Goal: Information Seeking & Learning: Learn about a topic

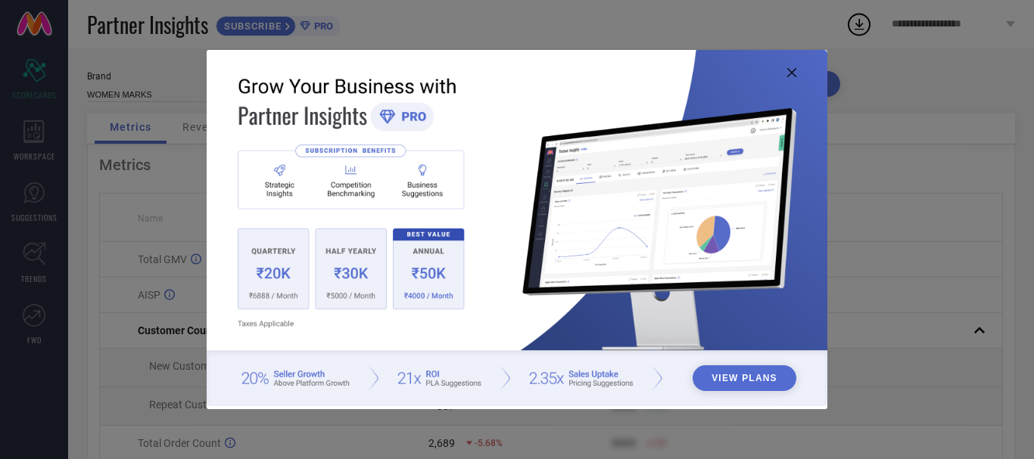
click at [789, 74] on icon at bounding box center [791, 72] width 9 height 9
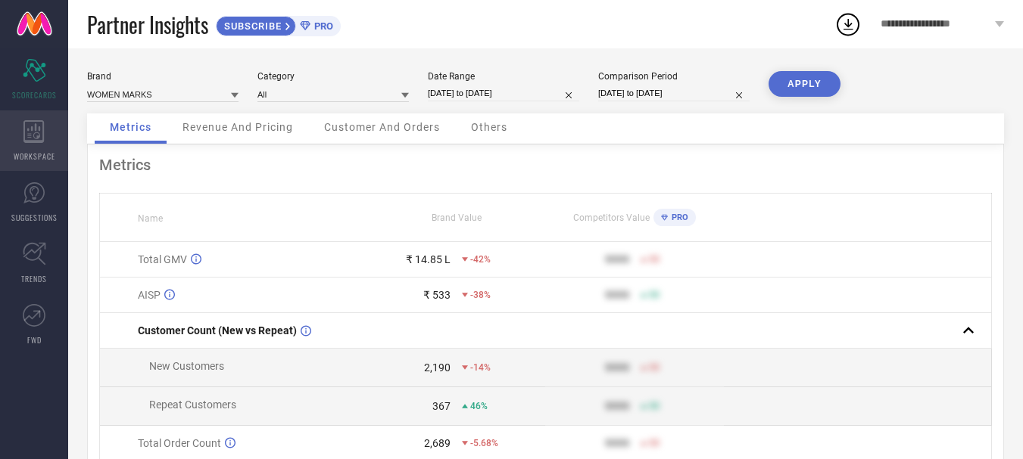
click at [42, 157] on span "WORKSPACE" at bounding box center [35, 156] width 42 height 11
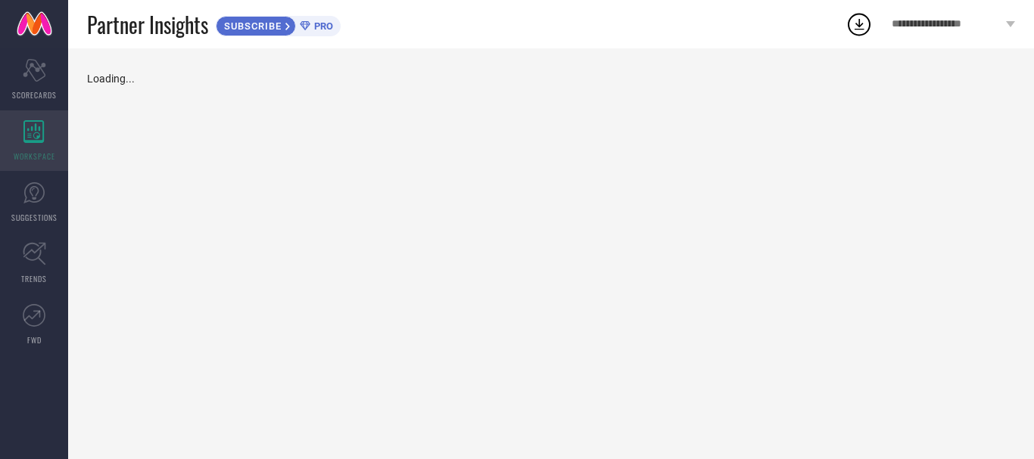
click at [42, 157] on span "WORKSPACE" at bounding box center [35, 156] width 42 height 11
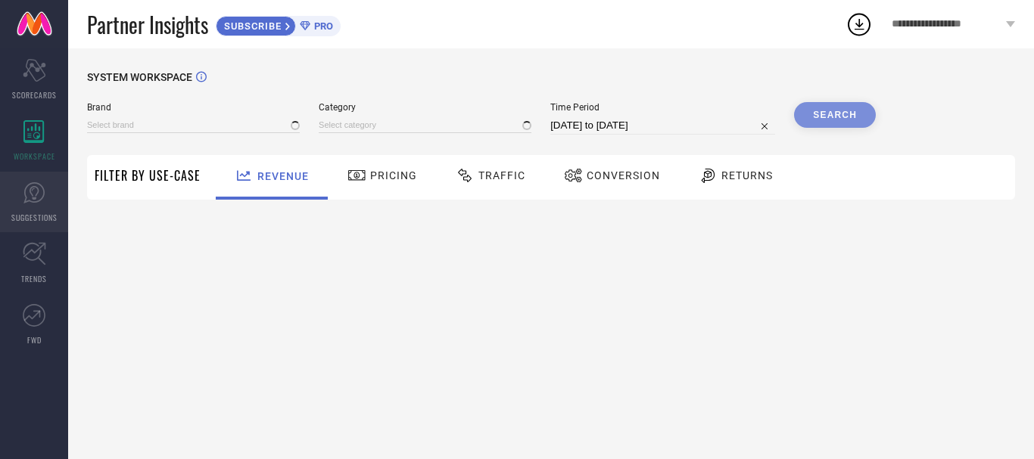
type input "WOMEN MARKS"
type input "All"
click at [20, 203] on link "SUGGESTIONS" at bounding box center [34, 202] width 68 height 61
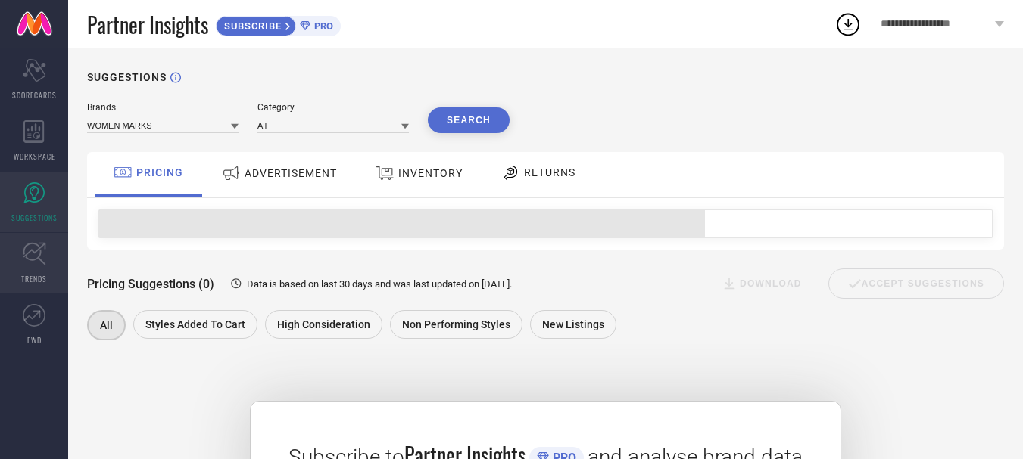
click at [25, 270] on link "TRENDS" at bounding box center [34, 263] width 68 height 61
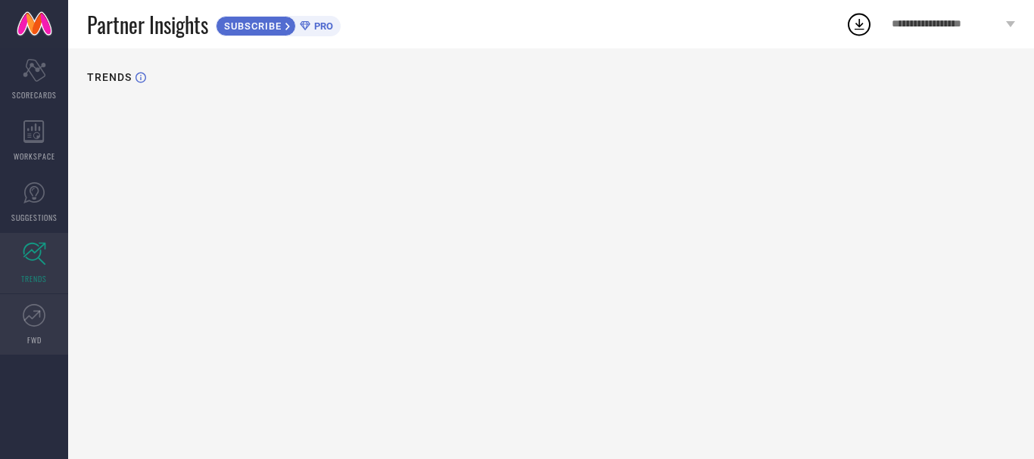
click at [26, 317] on icon at bounding box center [34, 315] width 23 height 23
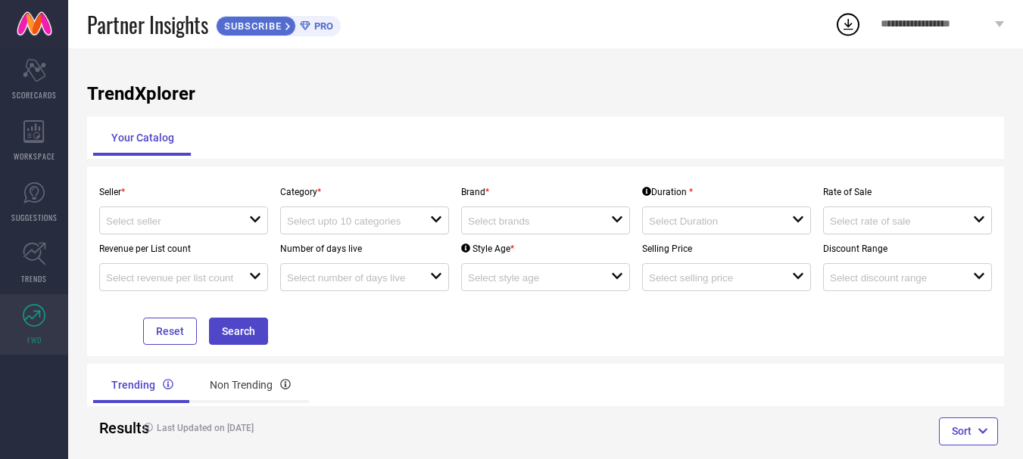
click at [505, 73] on div "TrendXplorer Your Catalog Seller * open Category * open Brand * open Duration *…" at bounding box center [545, 266] width 954 height 437
